Goal: Task Accomplishment & Management: Use online tool/utility

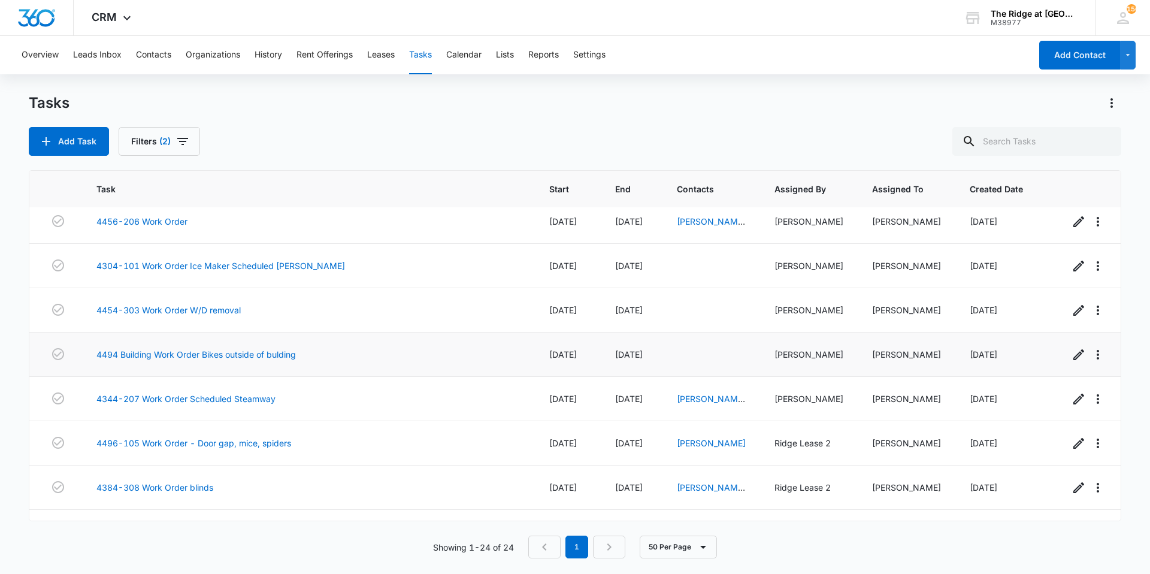
scroll to position [765, 0]
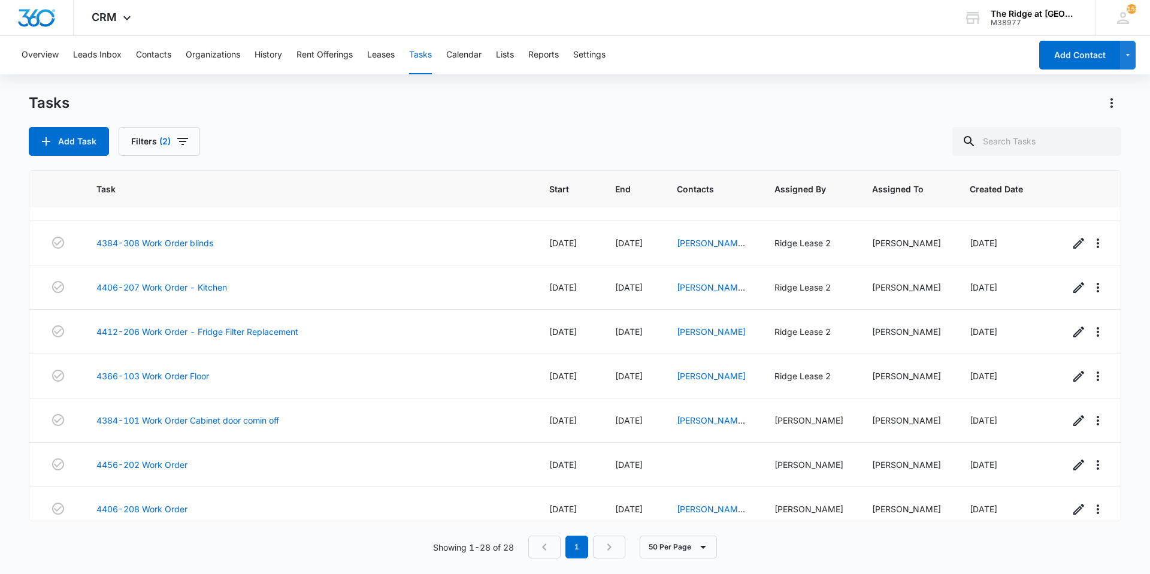
scroll to position [942, 0]
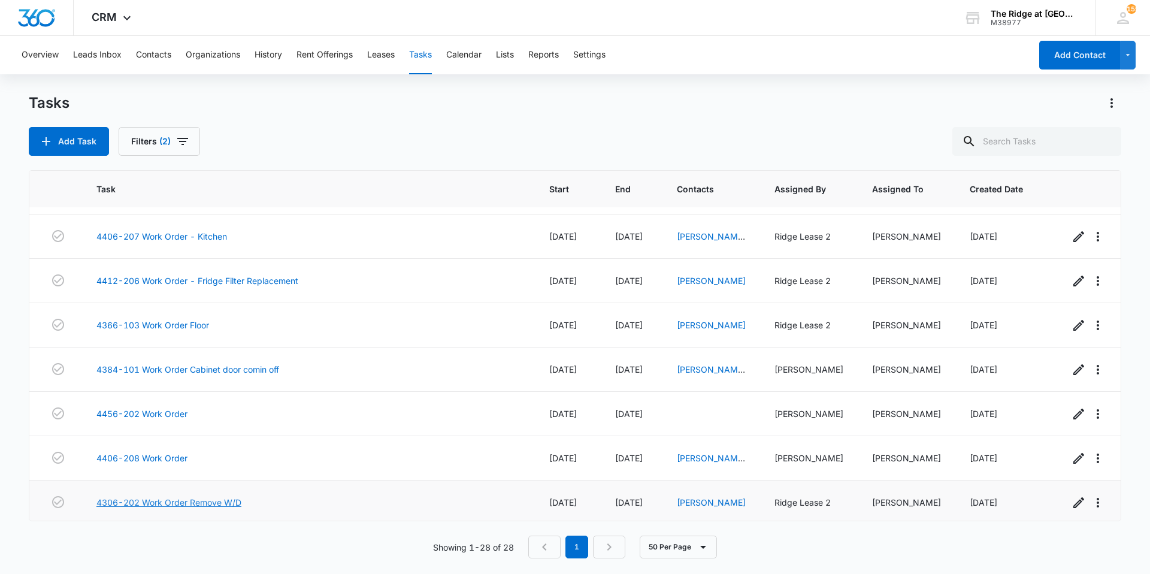
click at [206, 496] on link "4306-202 Work Order Remove W/D" at bounding box center [168, 502] width 145 height 13
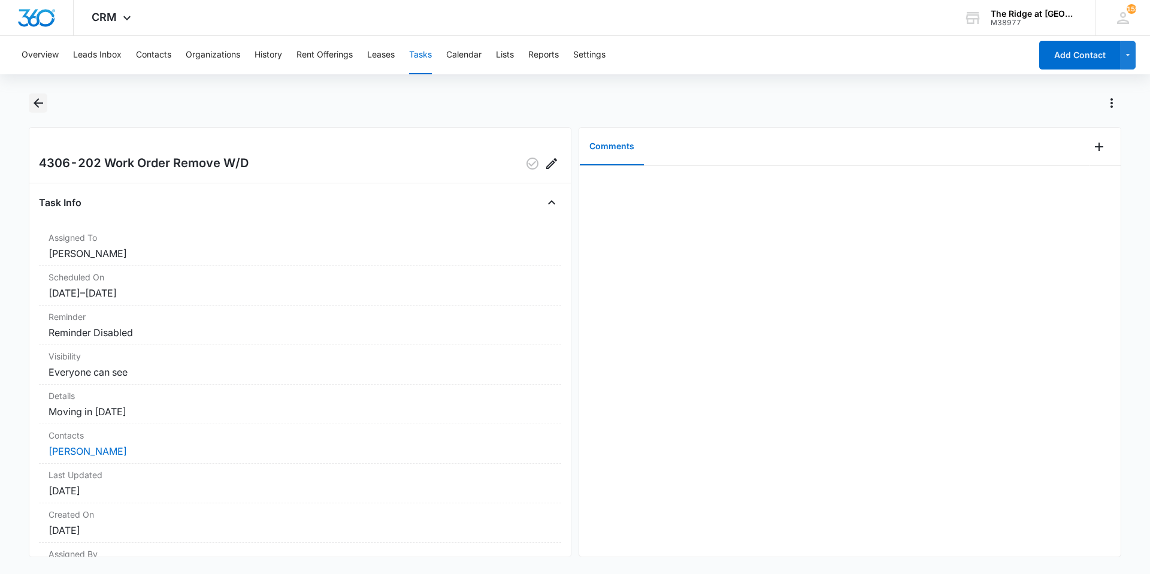
click at [37, 98] on icon "Back" at bounding box center [38, 103] width 14 height 14
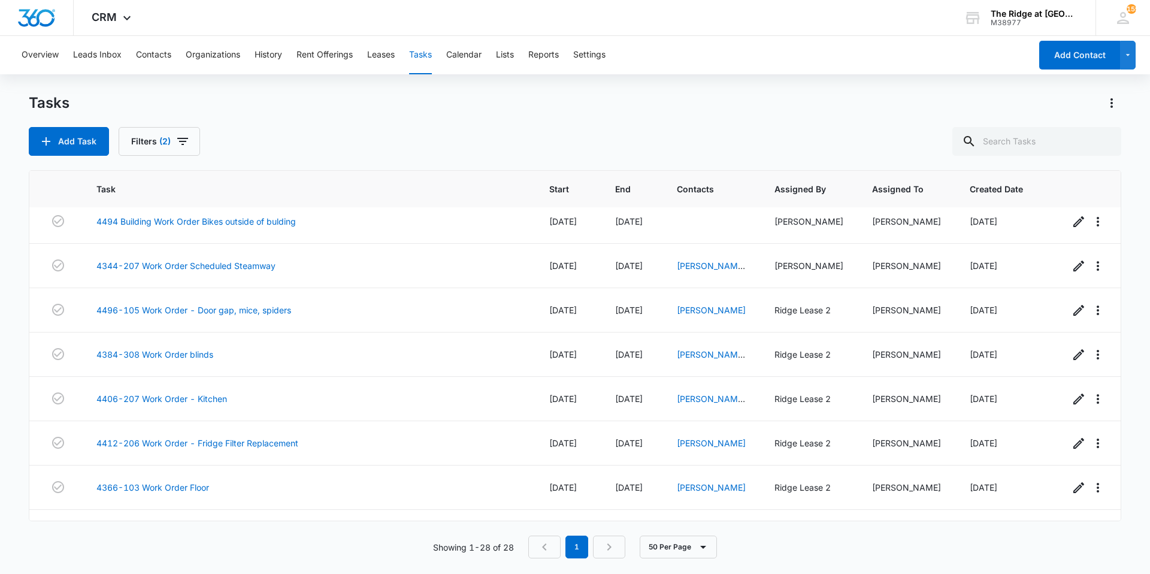
scroll to position [942, 0]
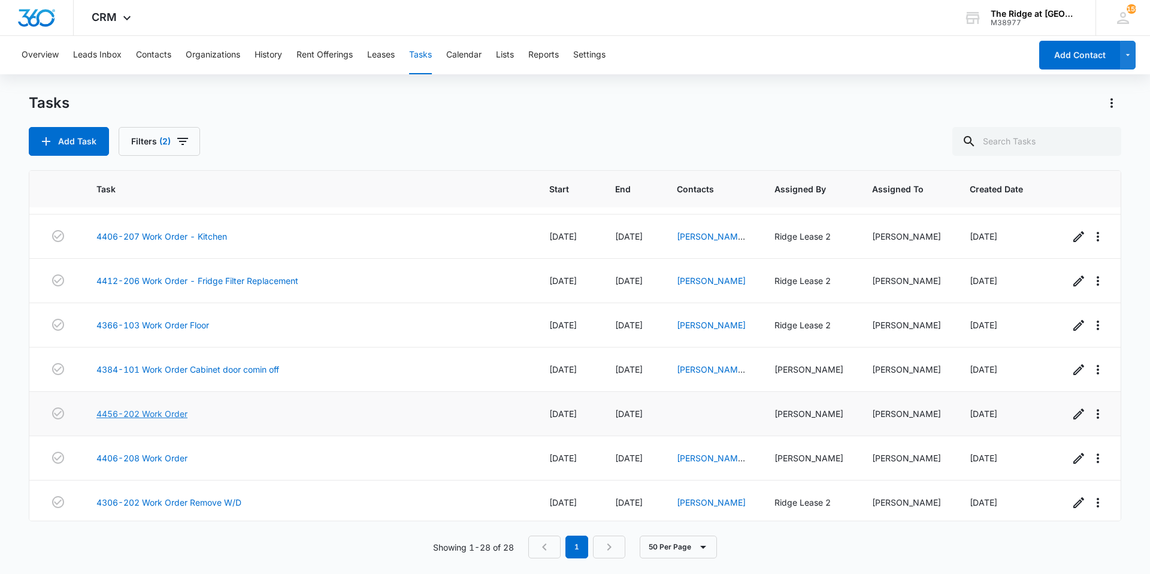
click at [172, 407] on link "4456-202 Work Order" at bounding box center [141, 413] width 91 height 13
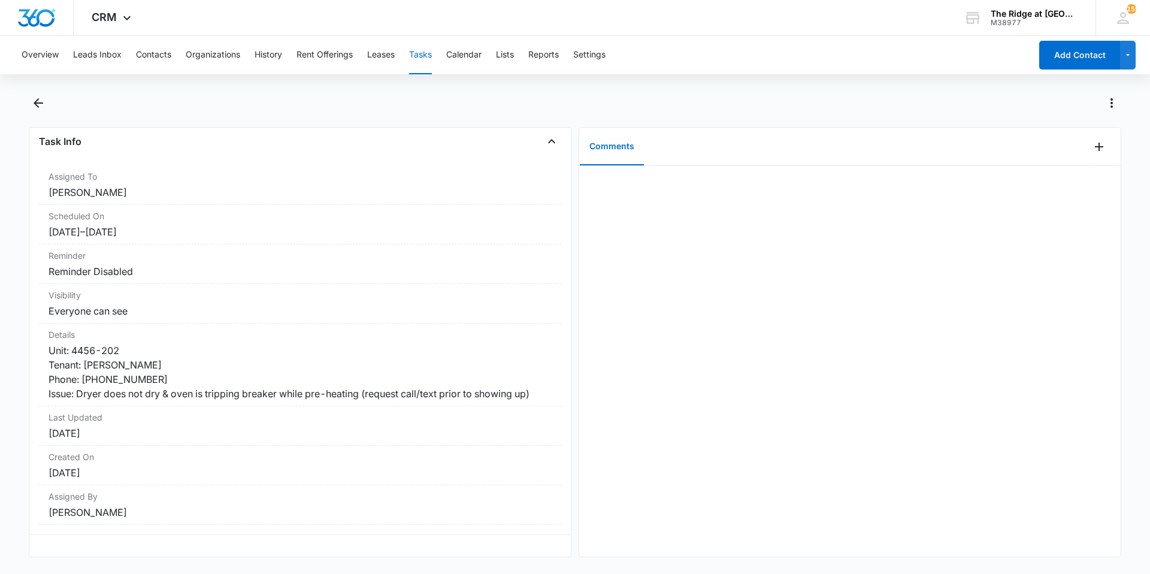
scroll to position [72, 0]
click at [38, 99] on icon "Back" at bounding box center [39, 103] width 10 height 10
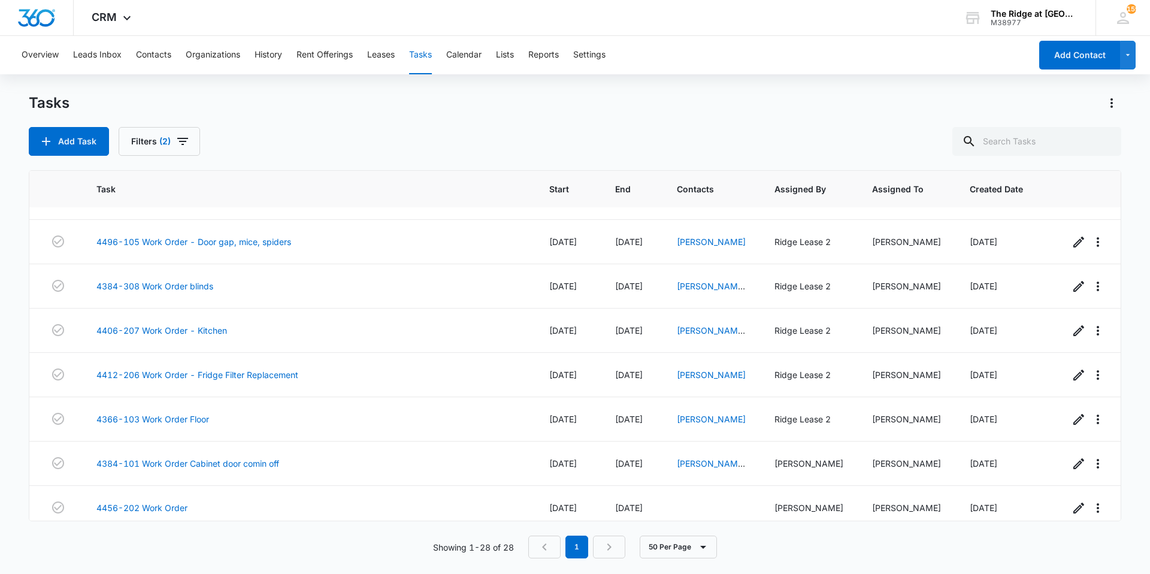
scroll to position [942, 0]
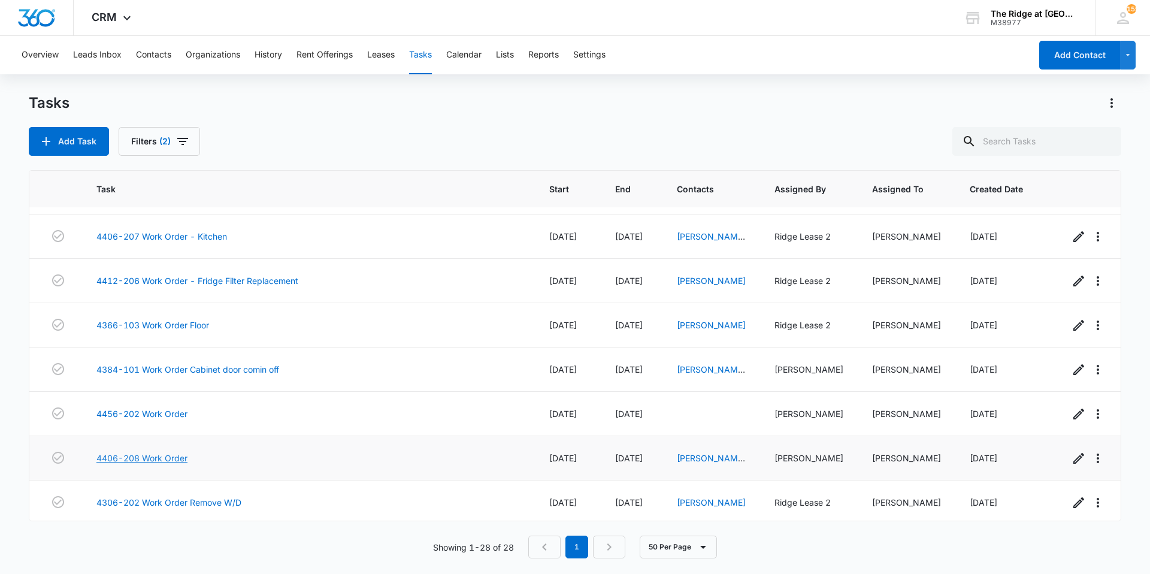
click at [163, 452] on link "4406-208 Work Order" at bounding box center [141, 458] width 91 height 13
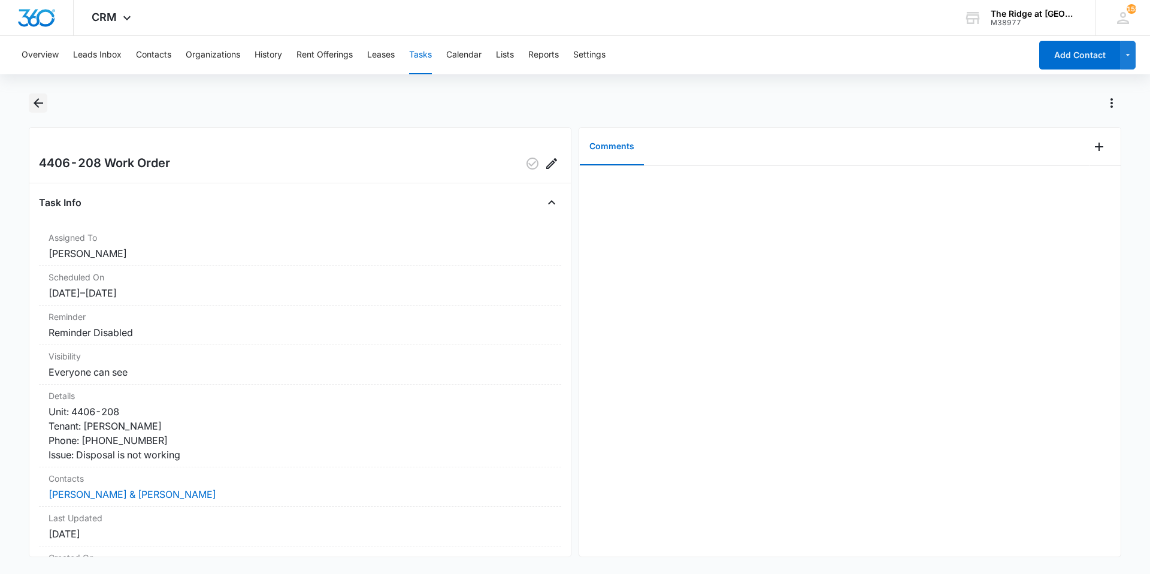
click at [30, 102] on button "Back" at bounding box center [38, 102] width 19 height 19
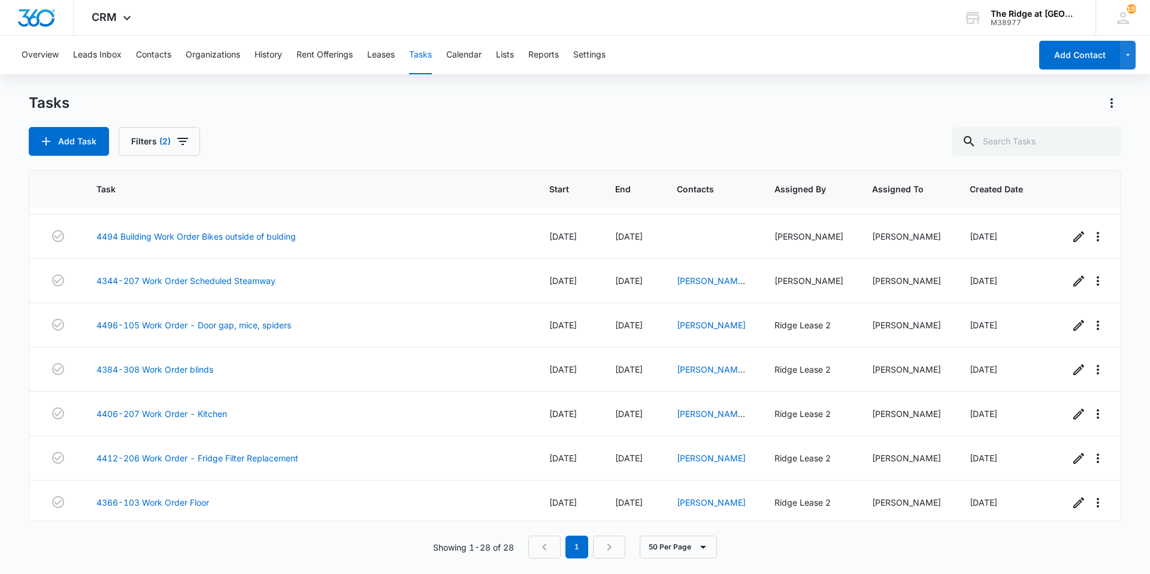
scroll to position [942, 0]
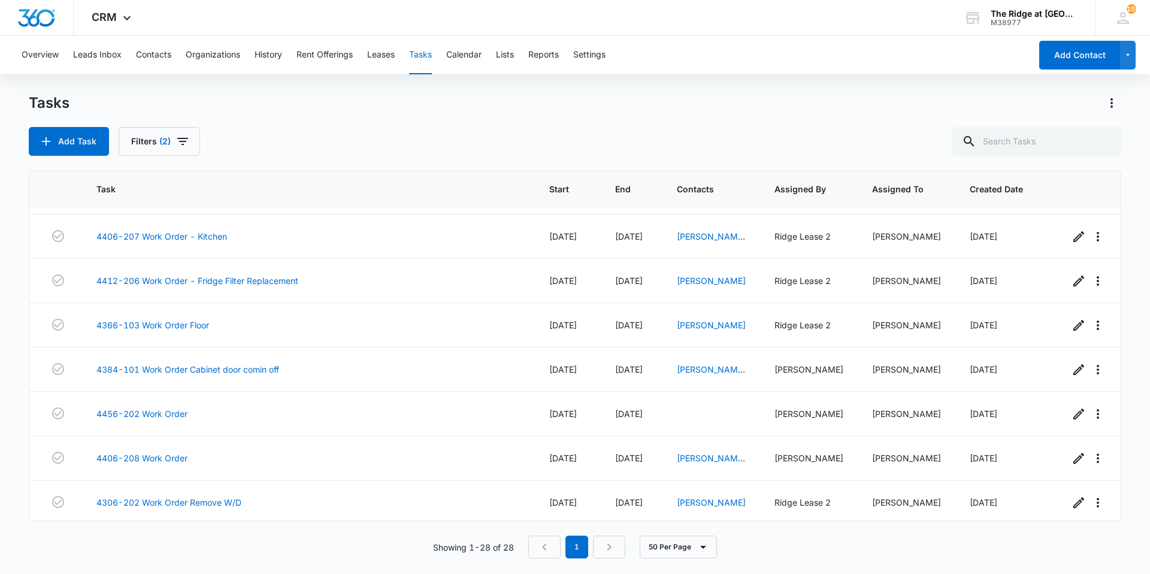
click at [602, 541] on nav "1" at bounding box center [576, 546] width 97 height 23
click at [637, 550] on div "50 Per Page" at bounding box center [671, 546] width 92 height 23
click at [671, 548] on button "50 Per Page" at bounding box center [678, 546] width 77 height 23
click at [671, 549] on button "50 Per Page" at bounding box center [678, 546] width 77 height 23
click at [675, 529] on div "Task Start End Contacts Assigned By Assigned To Created Date 4344-202 Work Orde…" at bounding box center [575, 364] width 1092 height 388
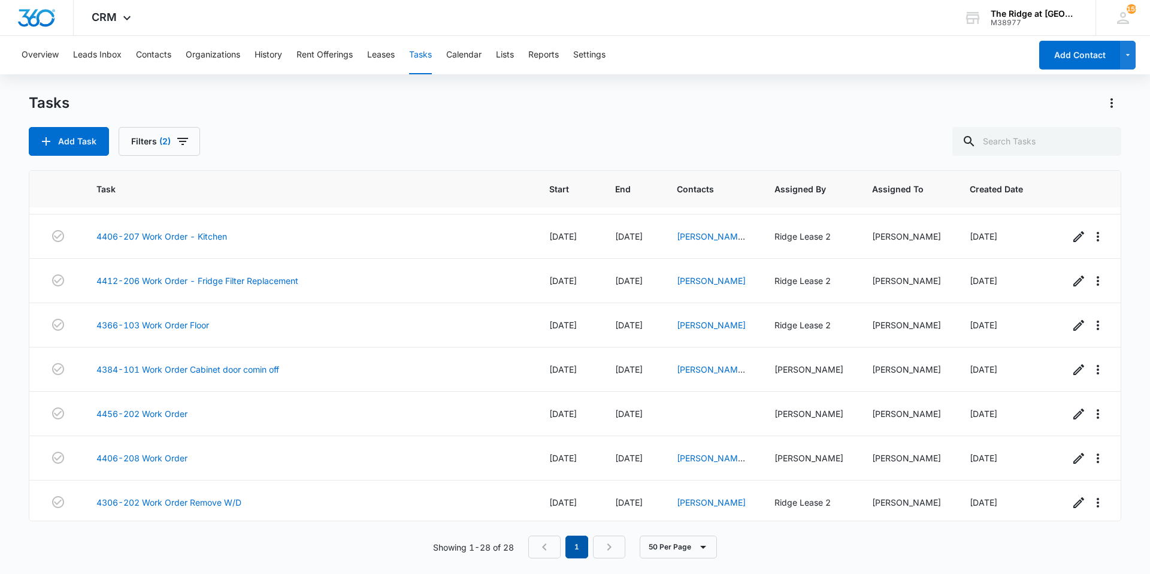
click at [575, 545] on em "1" at bounding box center [576, 546] width 23 height 23
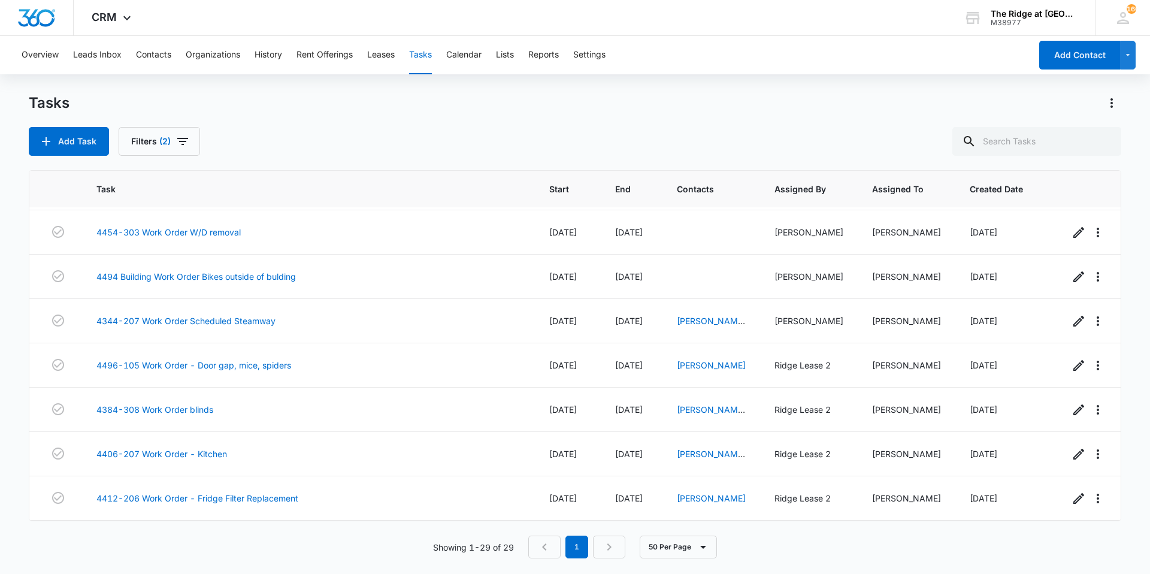
scroll to position [986, 0]
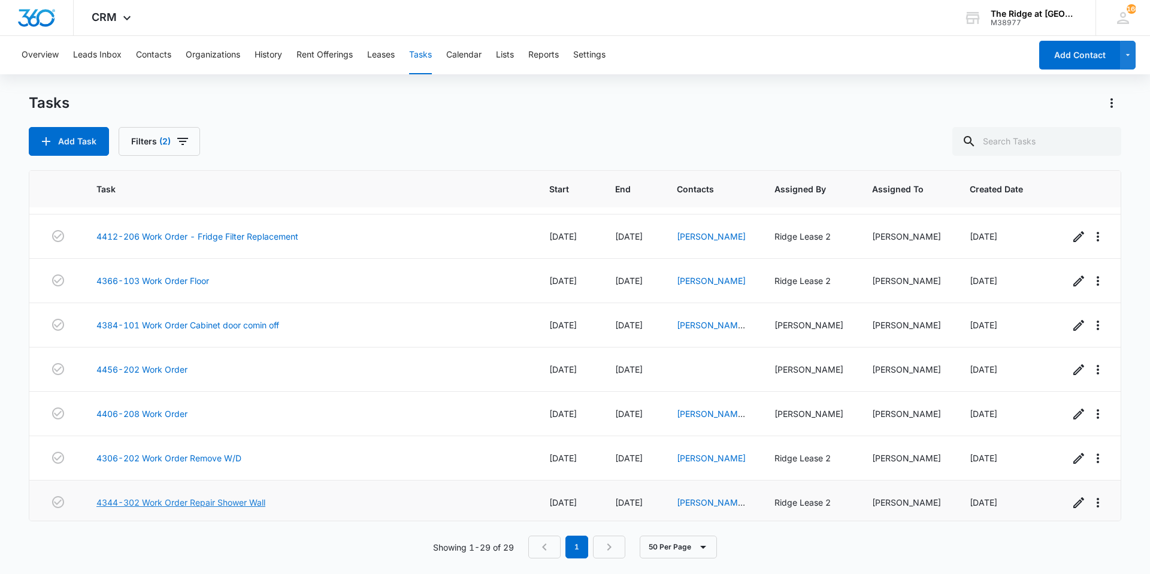
click at [243, 496] on link "4344-302 Work Order Repair Shower Wall" at bounding box center [180, 502] width 169 height 13
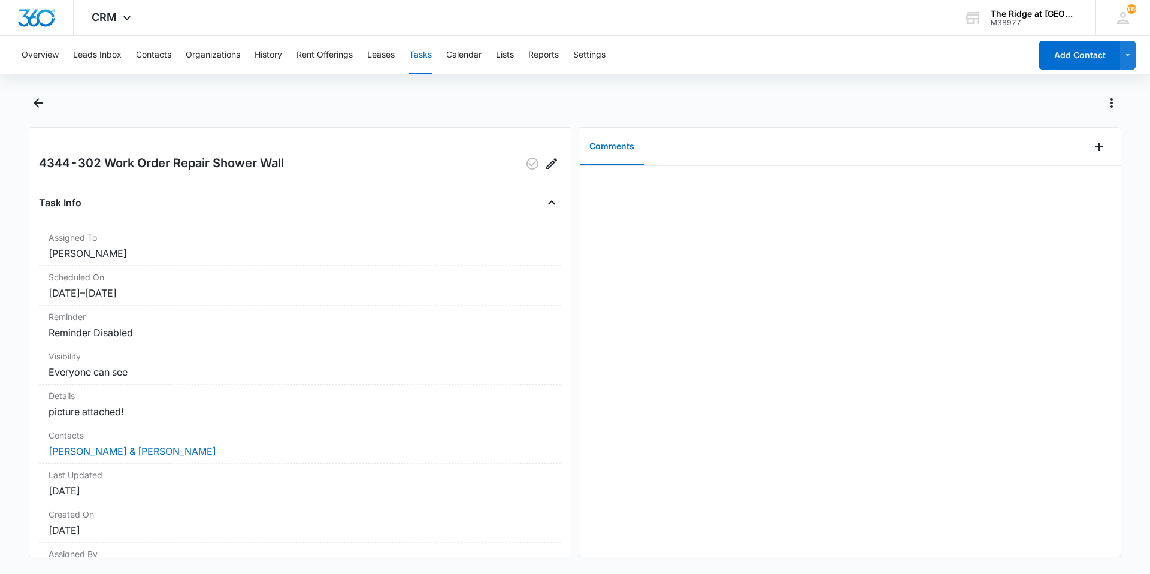
scroll to position [131, 0]
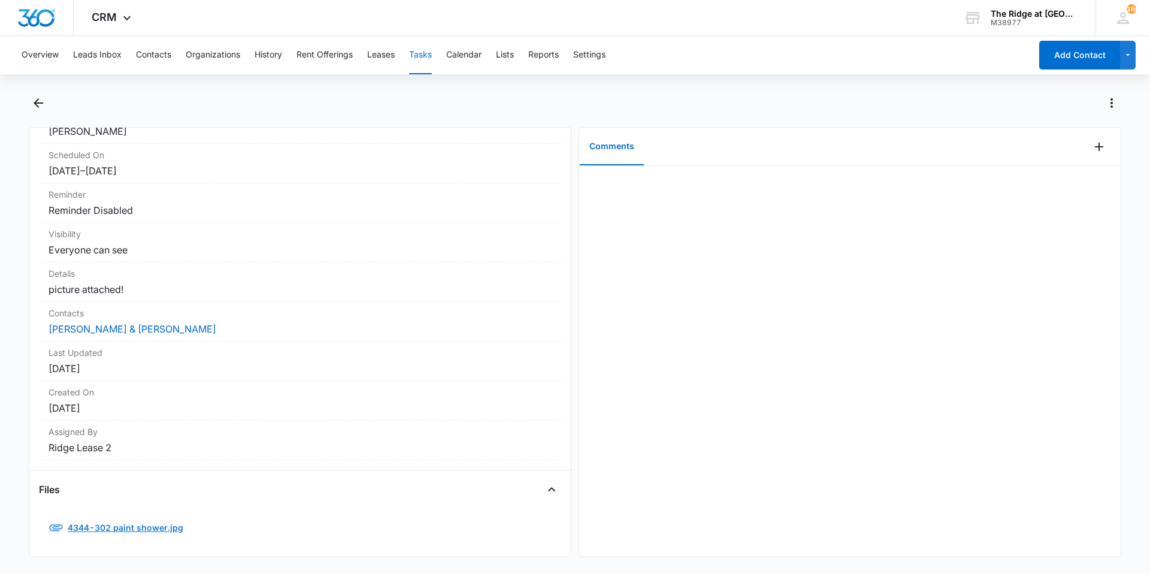
click at [69, 518] on link "4344-302 paint shower.jpg" at bounding box center [117, 527] width 156 height 29
